Goal: Information Seeking & Learning: Learn about a topic

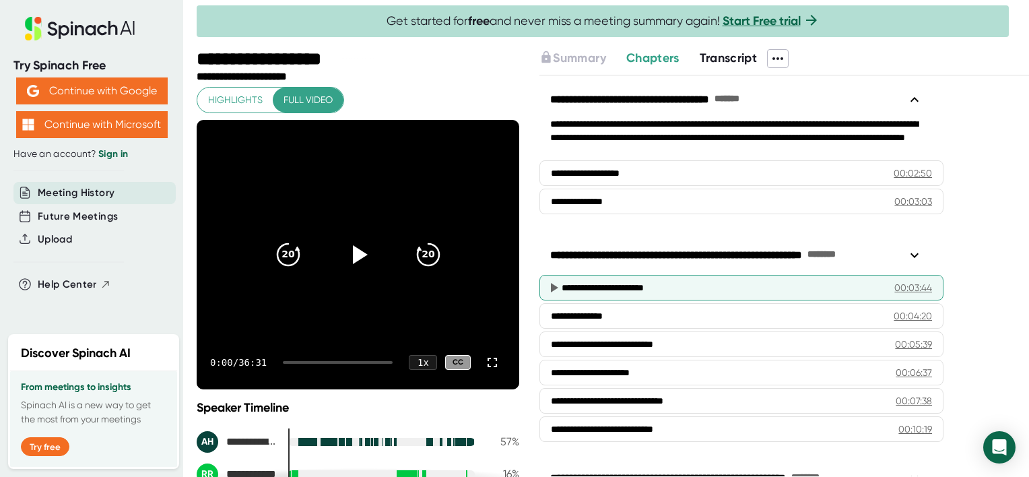
click at [554, 286] on icon at bounding box center [554, 287] width 7 height 9
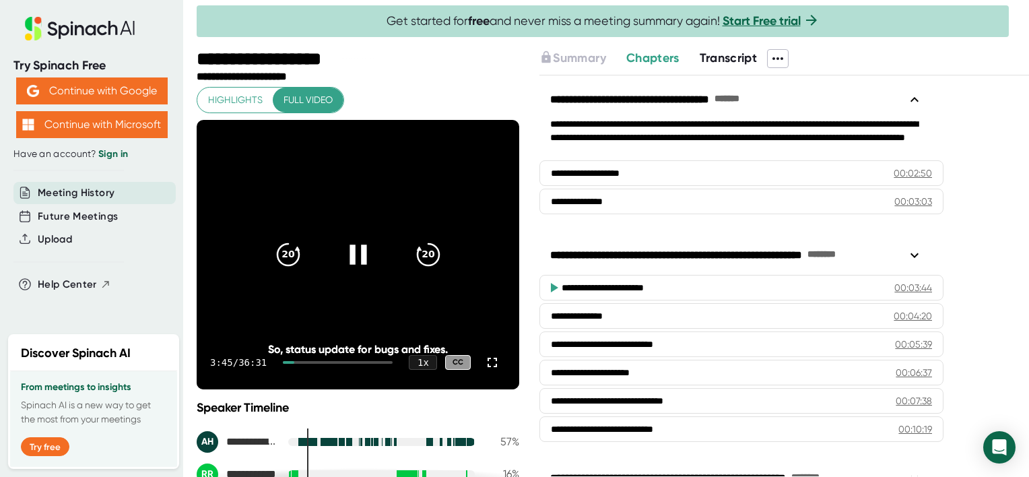
click at [359, 248] on icon at bounding box center [358, 255] width 17 height 20
click at [485, 364] on icon at bounding box center [492, 362] width 16 height 16
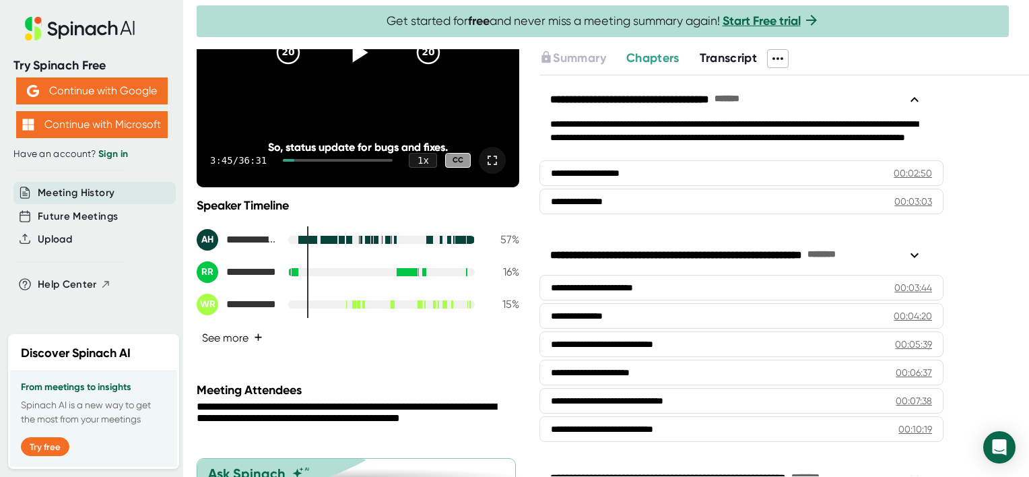
click at [257, 336] on span "+" at bounding box center [258, 337] width 9 height 11
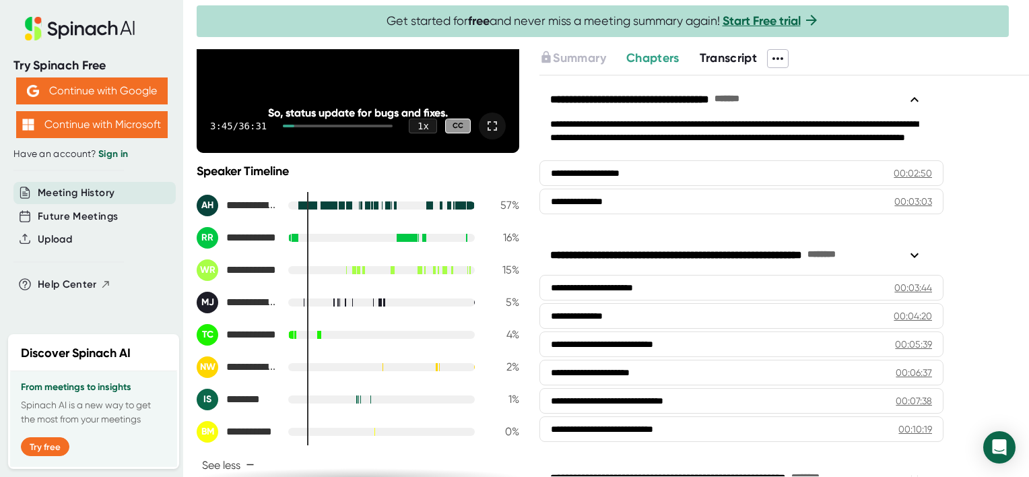
scroll to position [269, 0]
